Goal: Navigation & Orientation: Find specific page/section

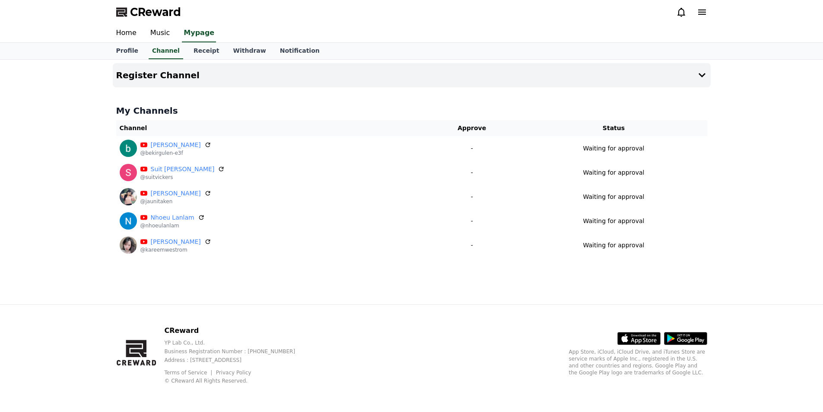
drag, startPoint x: 473, startPoint y: 33, endPoint x: 472, endPoint y: 38, distance: 4.5
click at [473, 33] on div "Home Music Mypage" at bounding box center [411, 33] width 605 height 18
click at [679, 13] on icon at bounding box center [682, 12] width 8 height 9
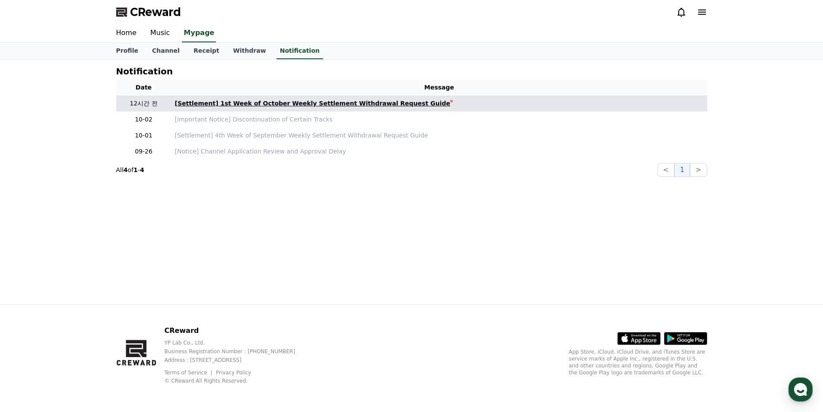
click at [313, 104] on div "[Settlement] 1st Week of October Weekly Settlement Withdrawal Request Guide" at bounding box center [313, 103] width 276 height 9
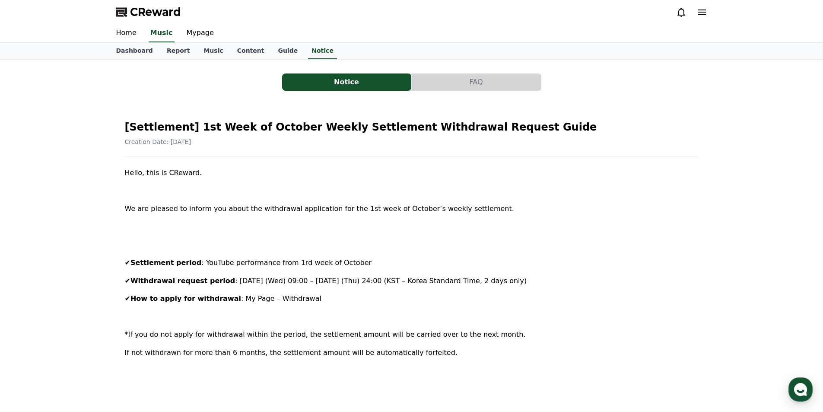
click at [472, 78] on button "FAQ" at bounding box center [476, 81] width 129 height 17
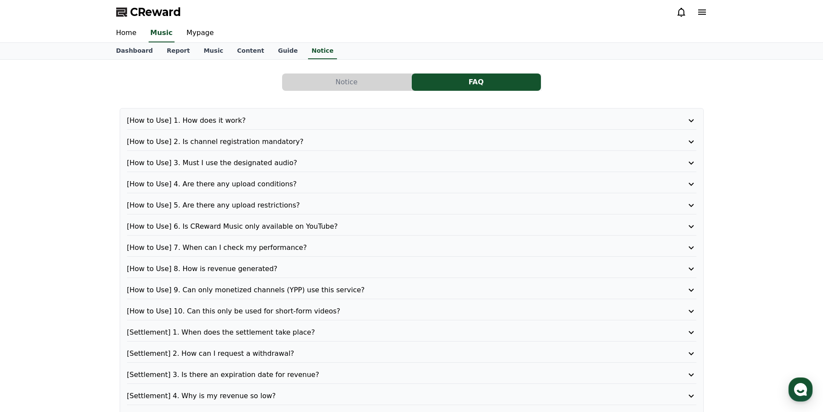
click at [352, 83] on button "Notice" at bounding box center [346, 81] width 129 height 17
click at [167, 50] on link "Report" at bounding box center [178, 51] width 37 height 16
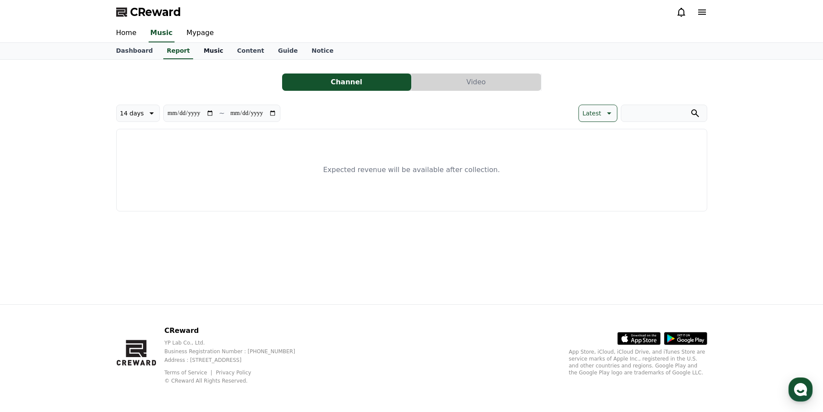
click at [199, 58] on link "Music" at bounding box center [213, 51] width 33 height 16
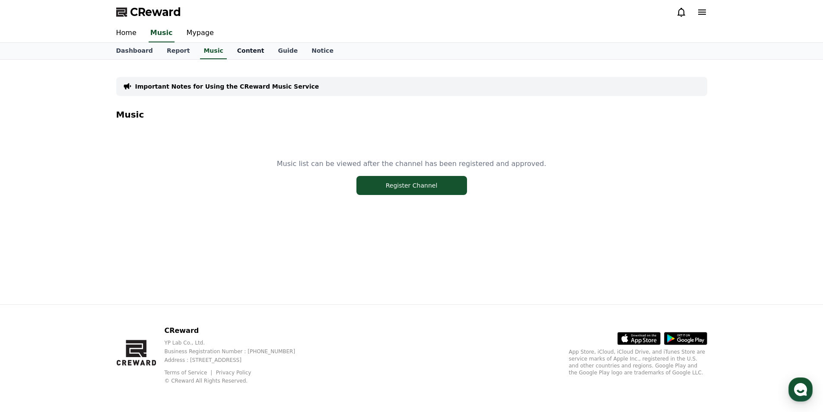
click at [240, 53] on link "Content" at bounding box center [250, 51] width 41 height 16
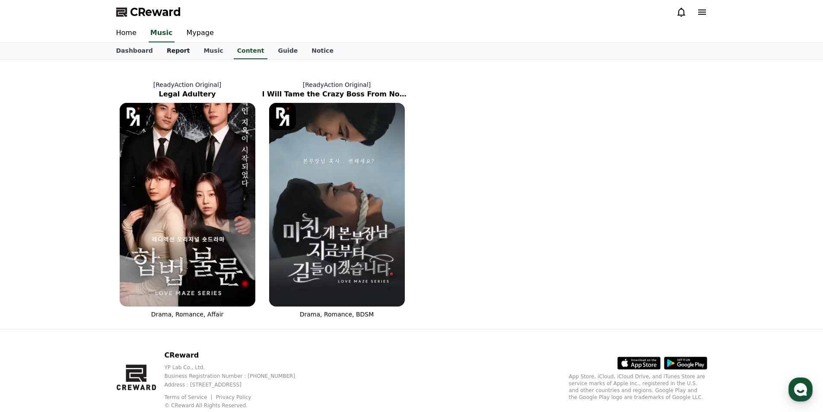
click at [174, 51] on link "Report" at bounding box center [178, 51] width 37 height 16
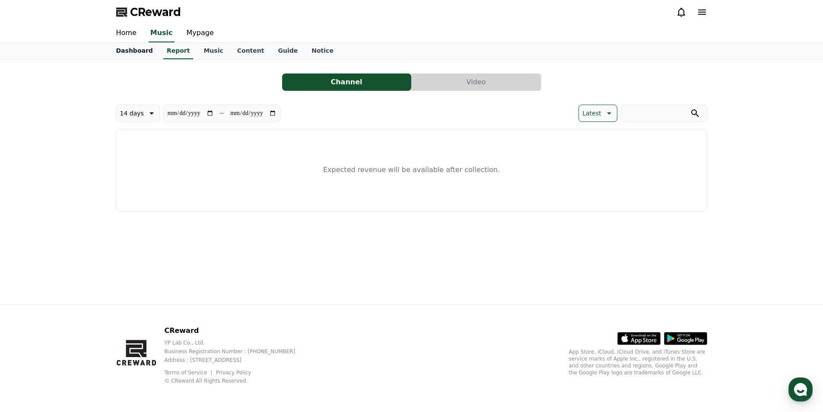
click at [141, 54] on link "Dashboard" at bounding box center [134, 51] width 51 height 16
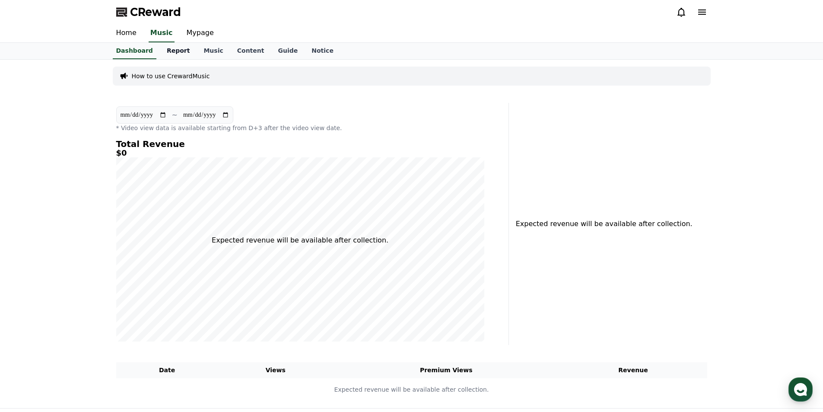
click at [177, 56] on link "Report" at bounding box center [178, 51] width 37 height 16
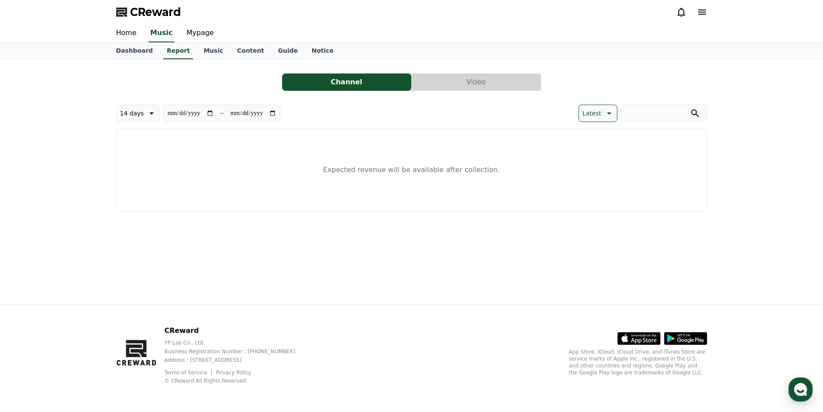
click at [451, 85] on button "Video" at bounding box center [476, 81] width 129 height 17
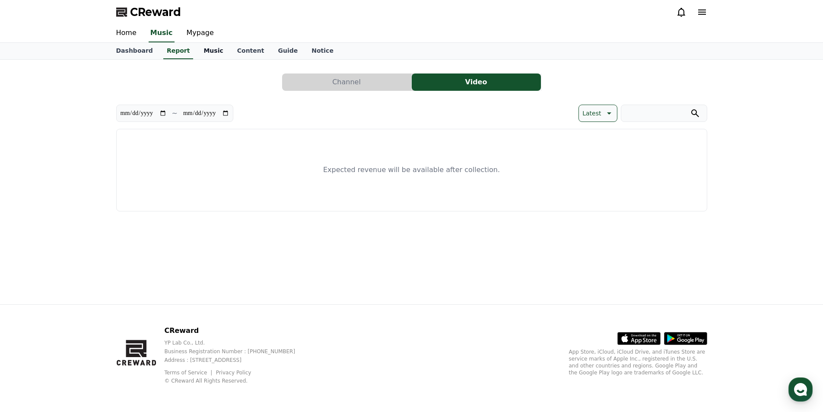
click at [197, 52] on link "Music" at bounding box center [213, 51] width 33 height 16
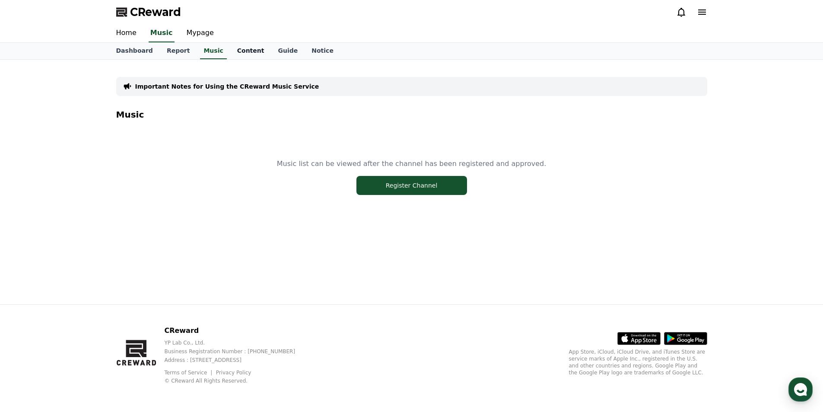
click at [245, 50] on link "Content" at bounding box center [250, 51] width 41 height 16
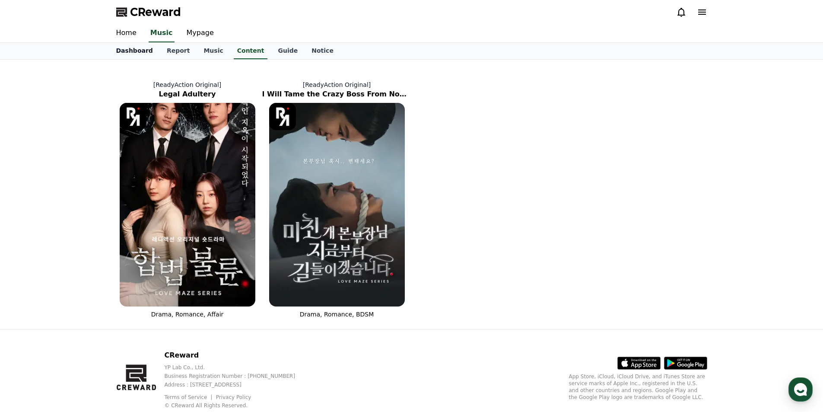
click at [123, 53] on link "Dashboard" at bounding box center [134, 51] width 51 height 16
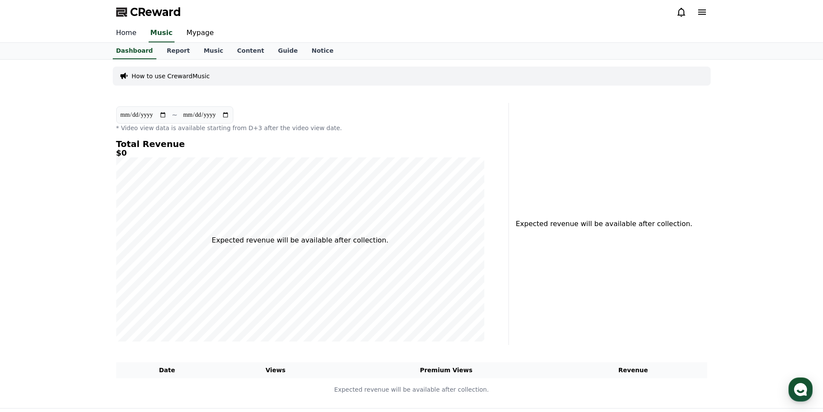
click at [125, 35] on link "Home" at bounding box center [126, 33] width 34 height 18
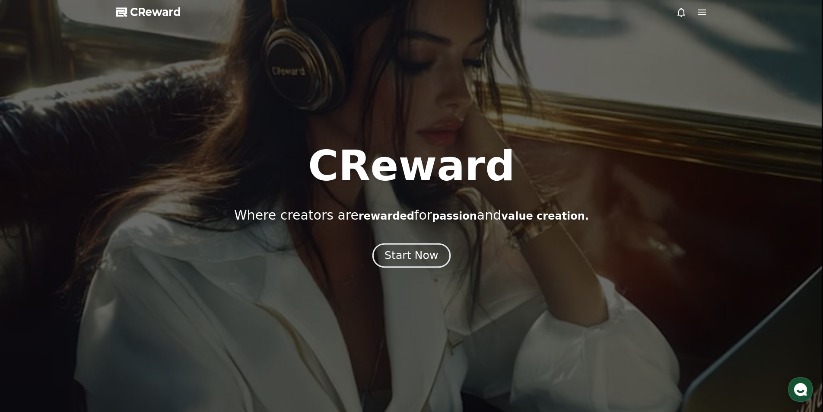
click at [381, 248] on button "Start Now" at bounding box center [411, 255] width 78 height 25
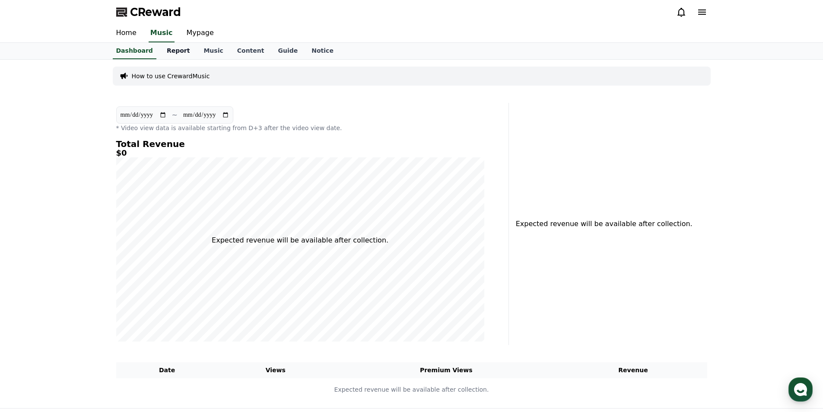
click at [178, 50] on link "Report" at bounding box center [178, 51] width 37 height 16
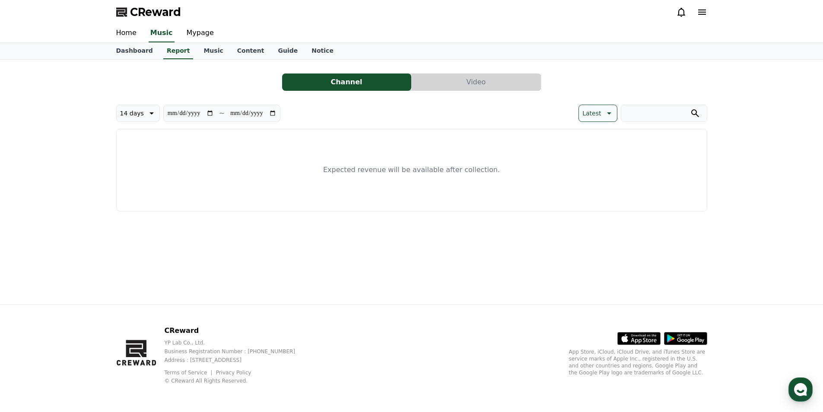
click at [372, 78] on button "Channel" at bounding box center [346, 81] width 129 height 17
click at [452, 81] on button "Video" at bounding box center [476, 81] width 129 height 17
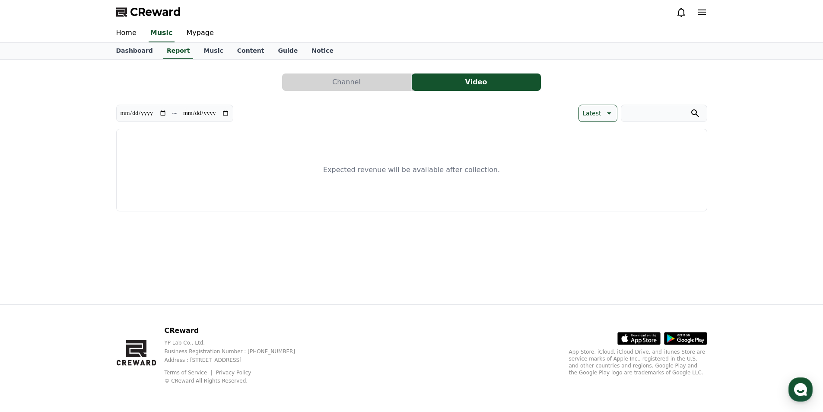
drag, startPoint x: 336, startPoint y: 84, endPoint x: 231, endPoint y: 70, distance: 106.4
click at [336, 84] on button "Channel" at bounding box center [346, 81] width 129 height 17
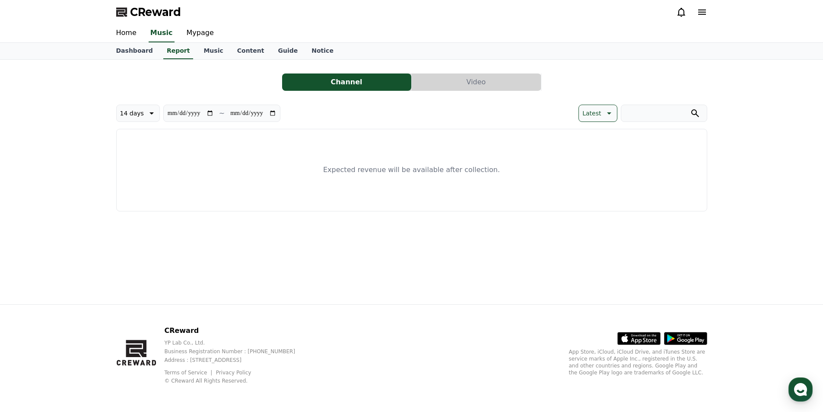
drag, startPoint x: 206, startPoint y: 51, endPoint x: 222, endPoint y: 51, distance: 16.0
click at [206, 51] on link "Music" at bounding box center [213, 51] width 33 height 16
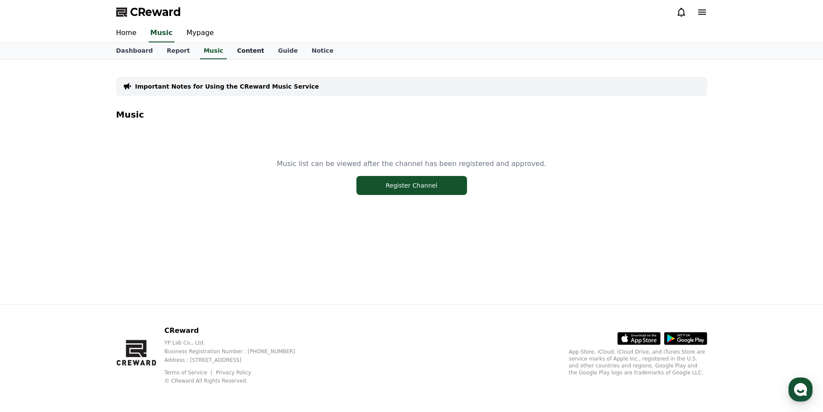
click at [254, 53] on link "Content" at bounding box center [250, 51] width 41 height 16
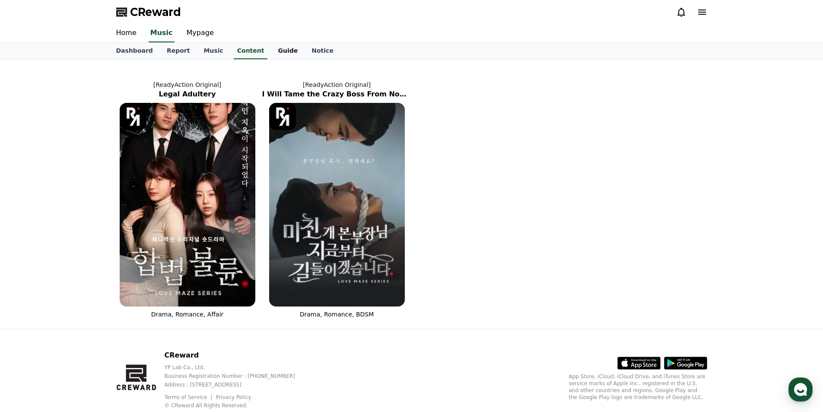
click at [272, 48] on link "Guide" at bounding box center [288, 51] width 34 height 16
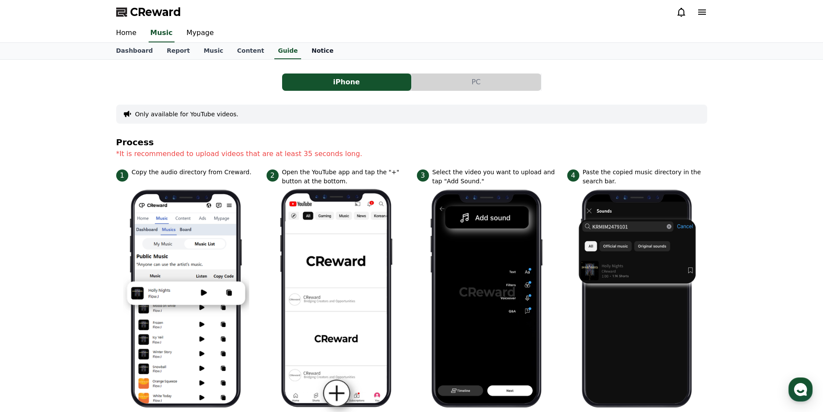
click at [313, 56] on link "Notice" at bounding box center [323, 51] width 36 height 16
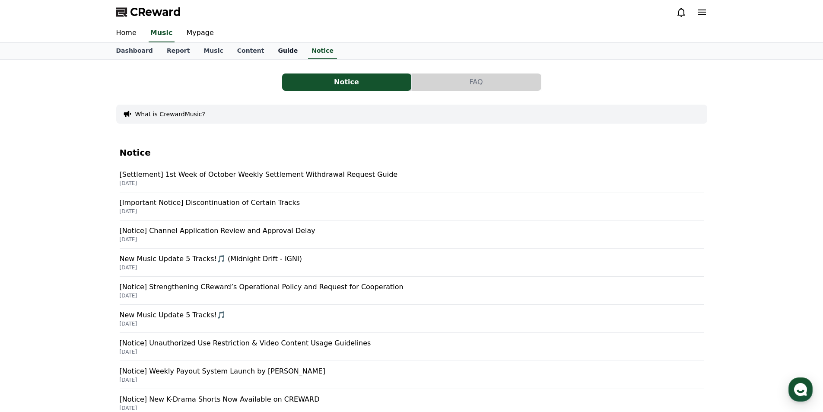
click at [275, 47] on link "Guide" at bounding box center [288, 51] width 34 height 16
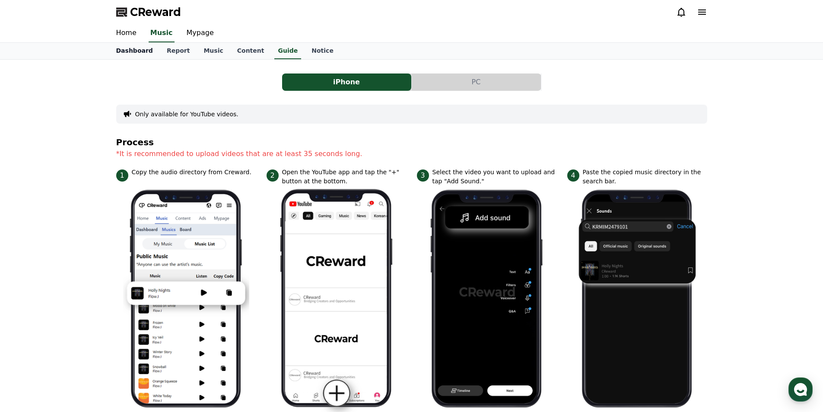
click at [143, 52] on link "Dashboard" at bounding box center [134, 51] width 51 height 16
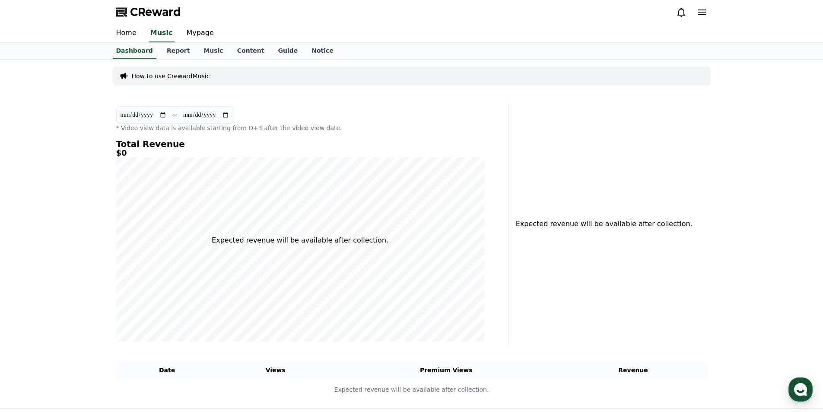
click at [181, 72] on p "How to use CrewardMusic" at bounding box center [171, 76] width 78 height 9
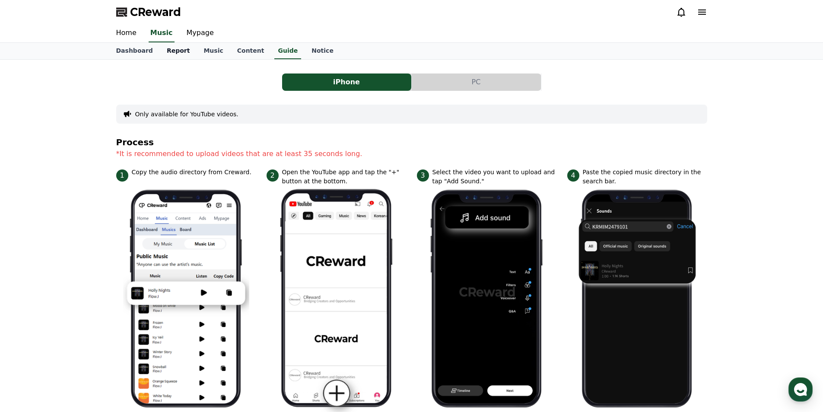
click at [171, 52] on link "Report" at bounding box center [178, 51] width 37 height 16
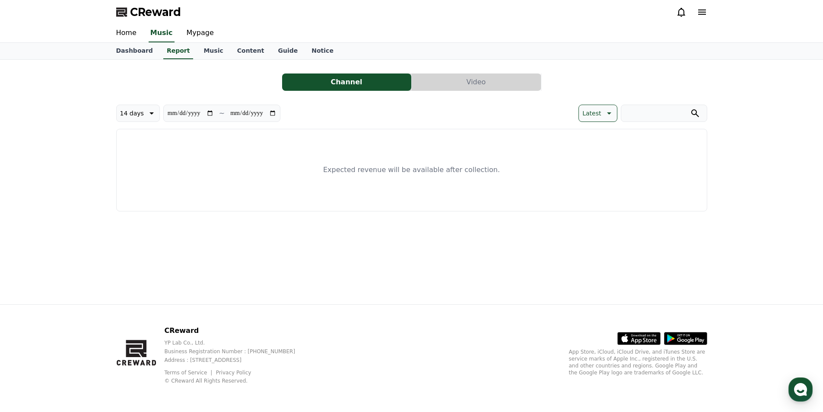
click at [606, 112] on icon at bounding box center [608, 113] width 10 height 10
click at [433, 124] on div "**********" at bounding box center [411, 158] width 591 height 107
click at [333, 171] on p "Expected revenue will be available after collection." at bounding box center [411, 170] width 177 height 10
click at [204, 52] on link "Music" at bounding box center [213, 51] width 33 height 16
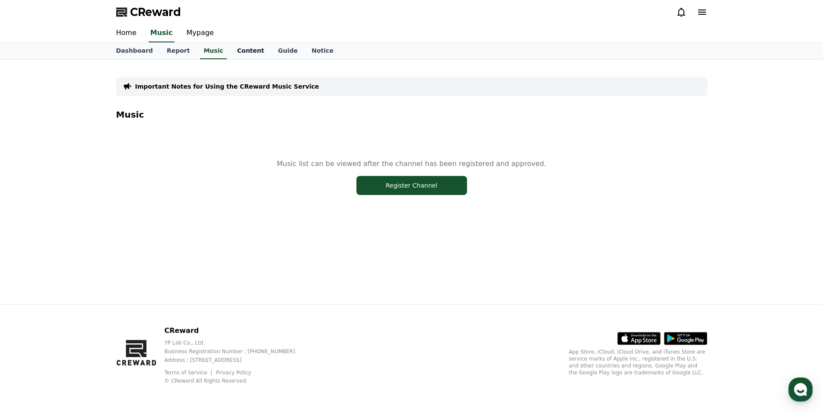
click at [240, 53] on link "Content" at bounding box center [250, 51] width 41 height 16
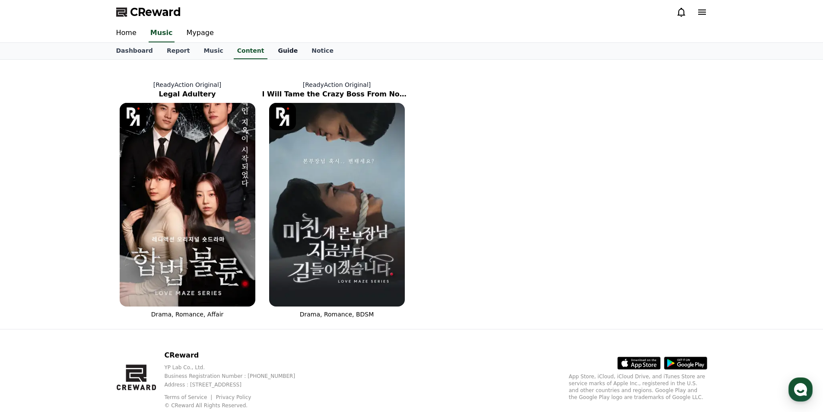
click at [288, 50] on link "Guide" at bounding box center [288, 51] width 34 height 16
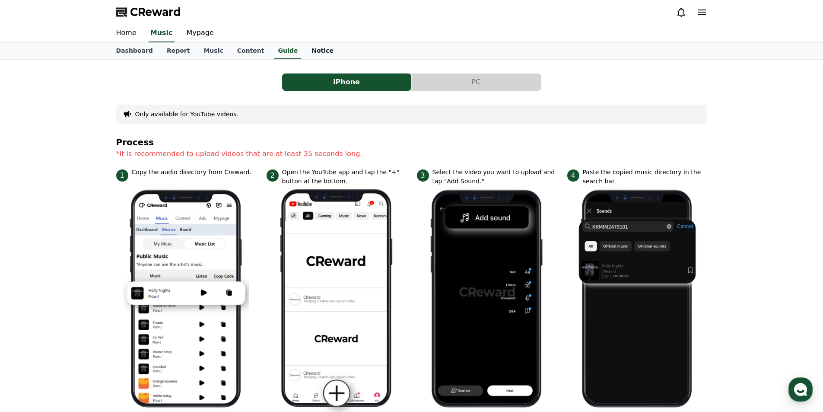
click at [309, 53] on link "Notice" at bounding box center [323, 51] width 36 height 16
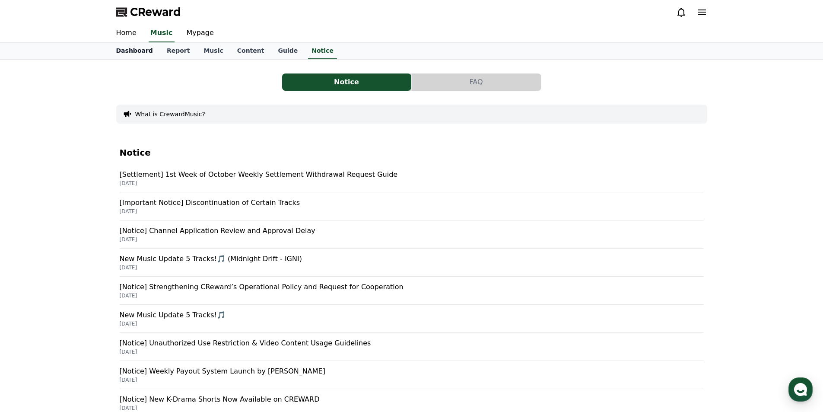
click at [131, 45] on link "Dashboard" at bounding box center [134, 51] width 51 height 16
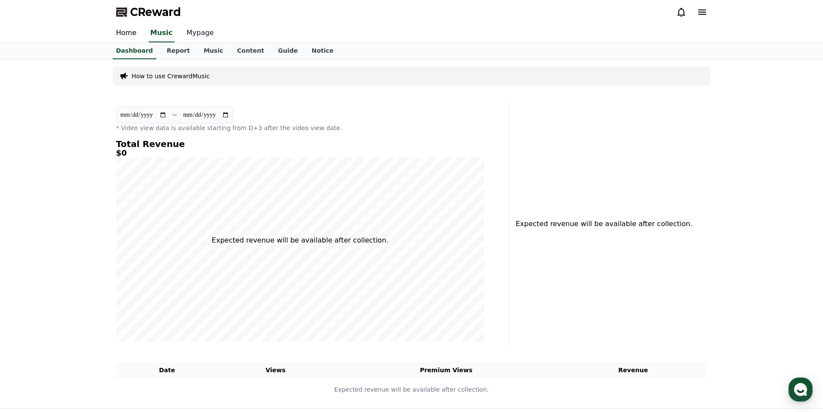
click at [193, 36] on link "Mypage" at bounding box center [200, 33] width 41 height 18
select select "**********"
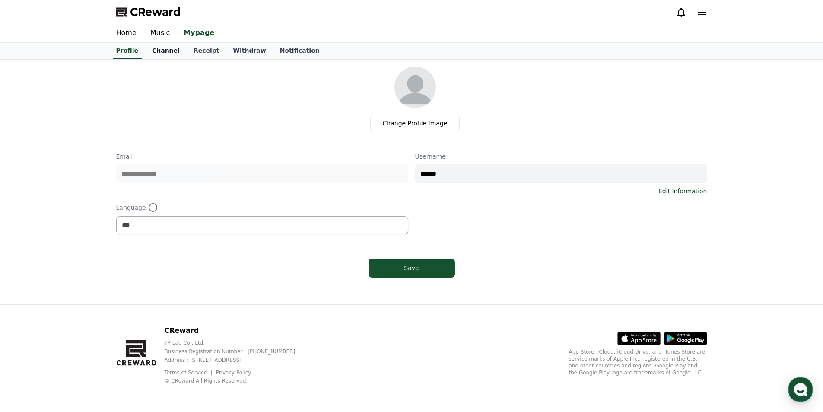
click at [165, 50] on link "Channel" at bounding box center [165, 51] width 41 height 16
